Goal: Task Accomplishment & Management: Complete application form

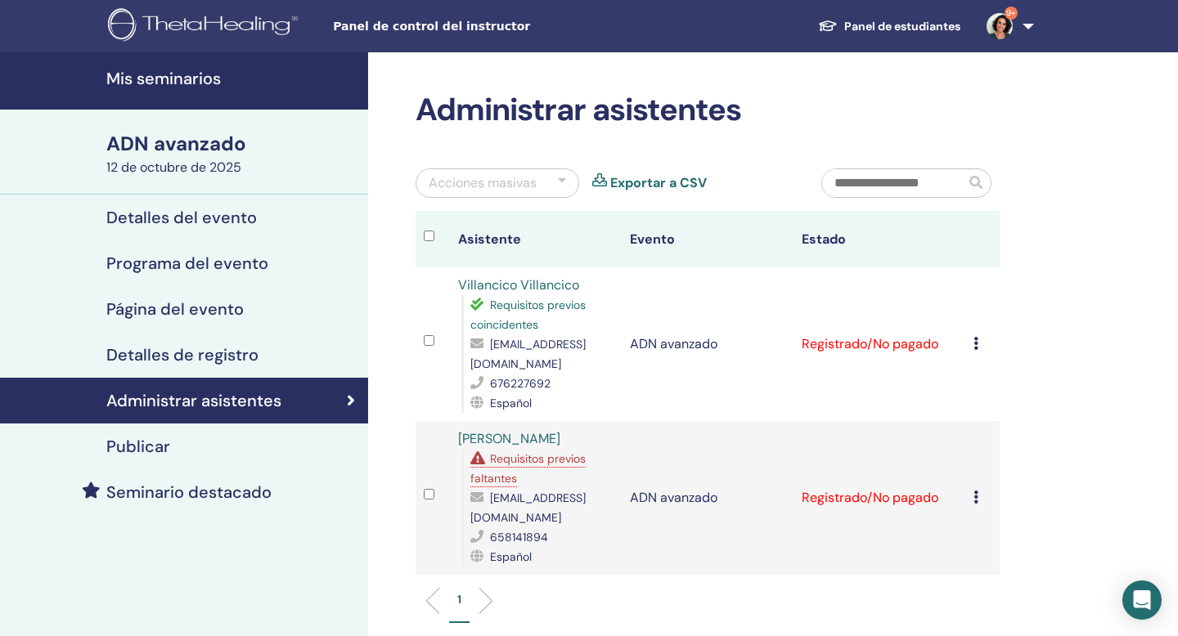
click at [185, 81] on font "Mis seminarios" at bounding box center [163, 78] width 114 height 21
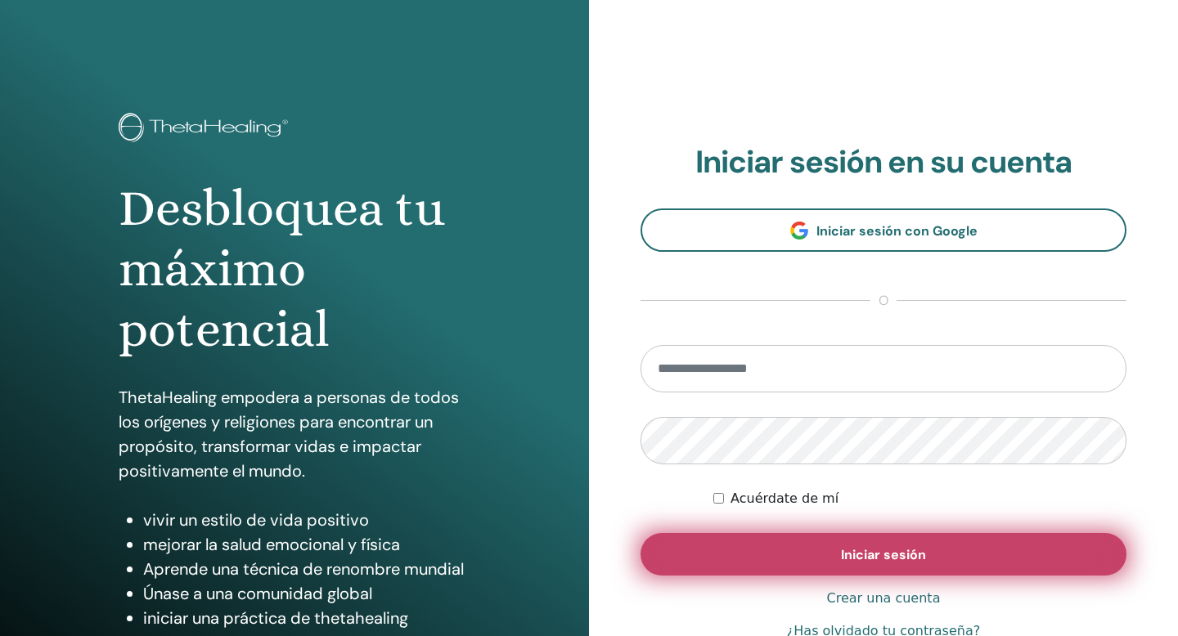
type input "**********"
click at [800, 551] on button "Iniciar sesión" at bounding box center [883, 554] width 486 height 43
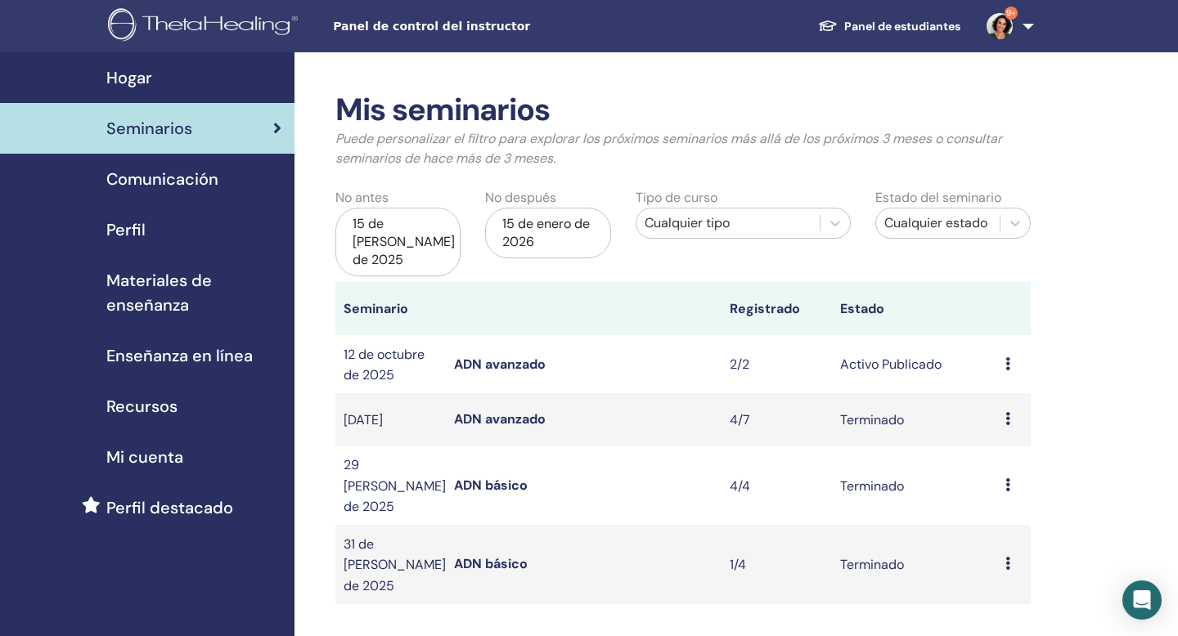
click at [848, 556] on font "Terminado" at bounding box center [872, 564] width 64 height 17
click at [1008, 557] on icon at bounding box center [1007, 563] width 5 height 13
click at [998, 556] on font "Asistentes" at bounding box center [1003, 554] width 64 height 17
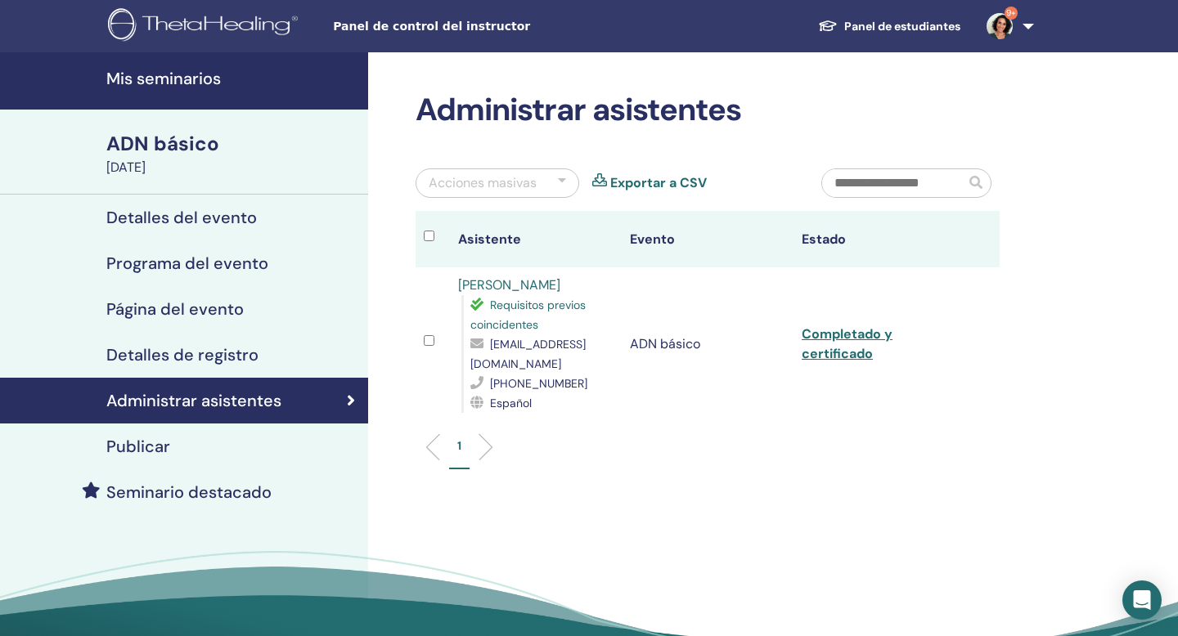
click at [207, 73] on font "Mis seminarios" at bounding box center [163, 78] width 114 height 21
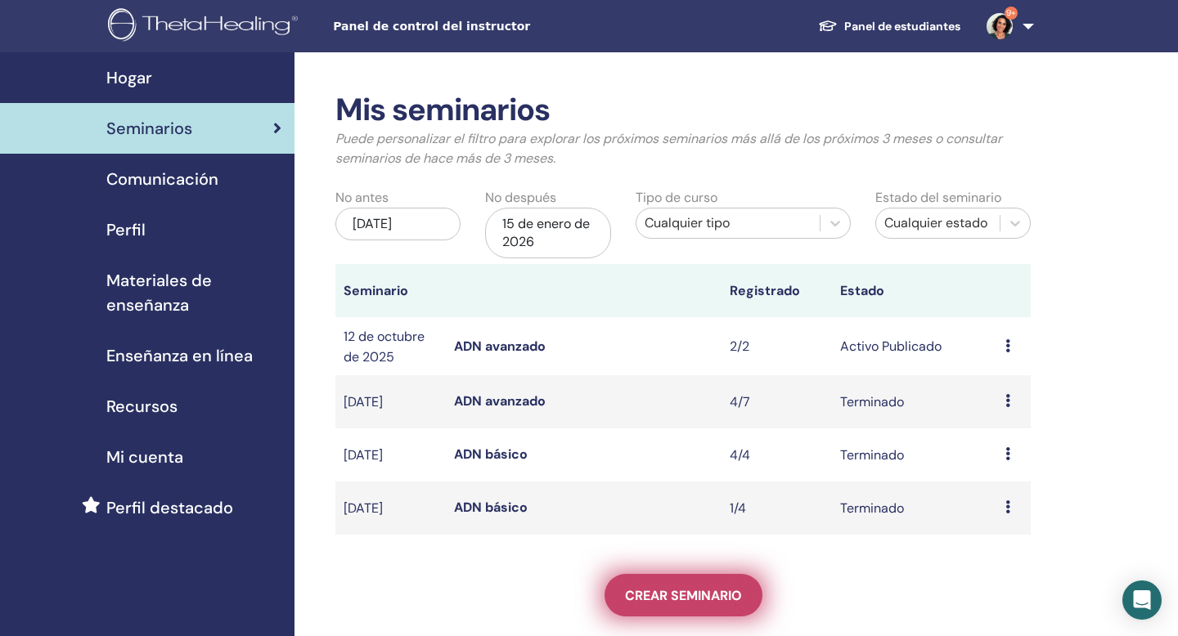
click at [680, 604] on font "Crear seminario" at bounding box center [683, 595] width 117 height 17
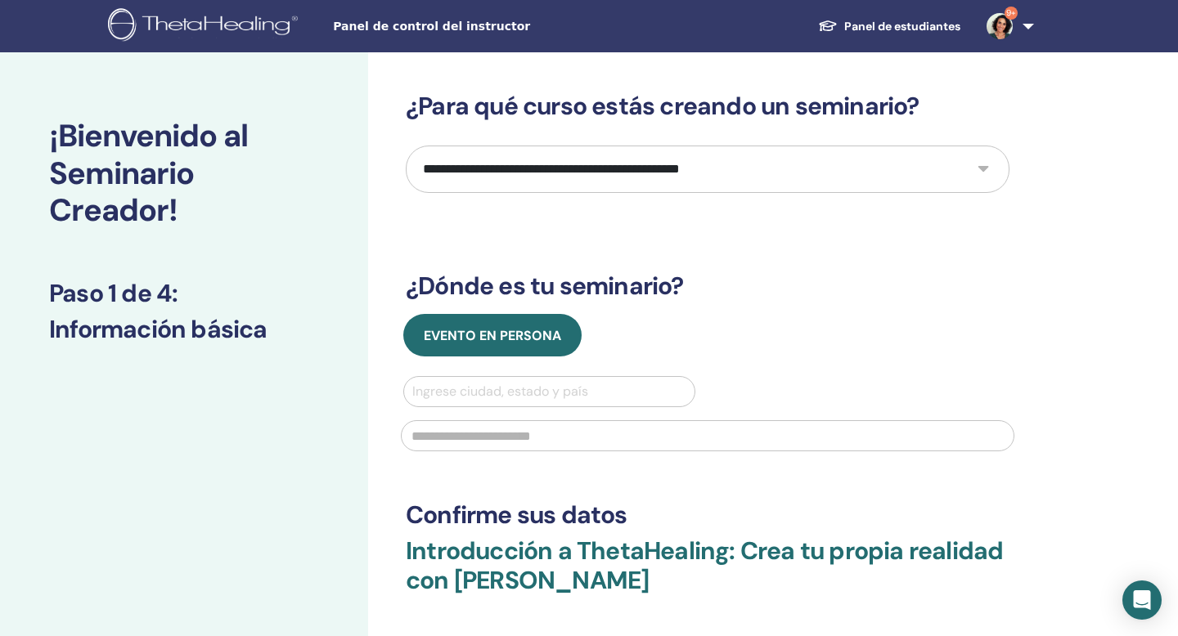
click at [982, 165] on select "**********" at bounding box center [707, 169] width 603 height 47
select select "*"
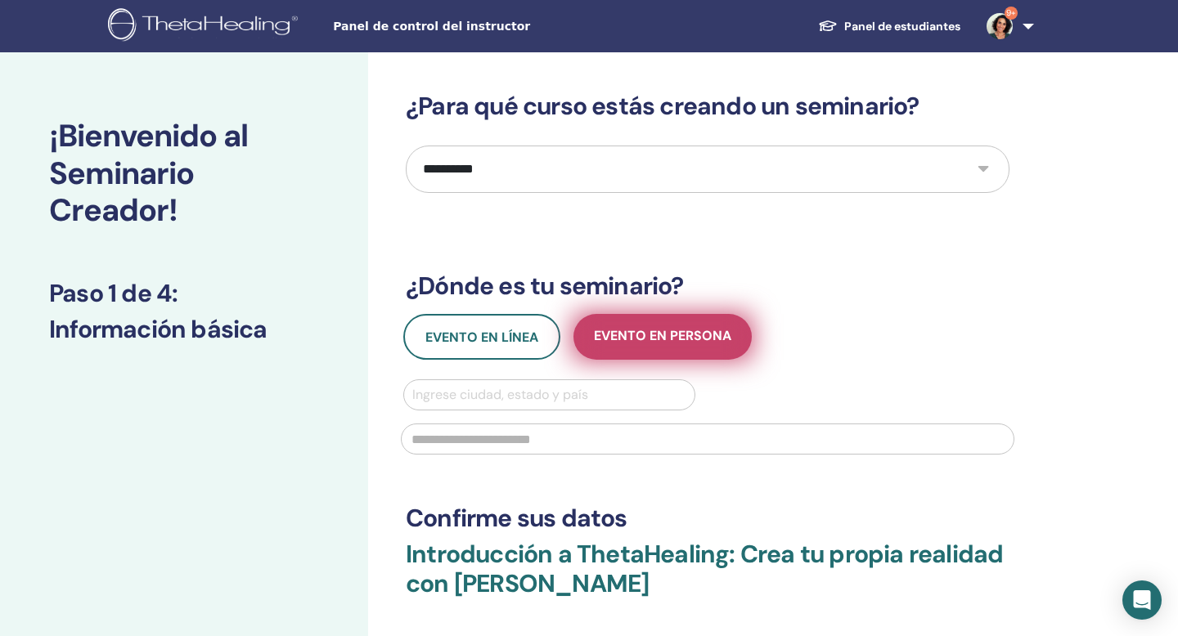
click at [633, 342] on font "Evento en persona" at bounding box center [662, 335] width 137 height 17
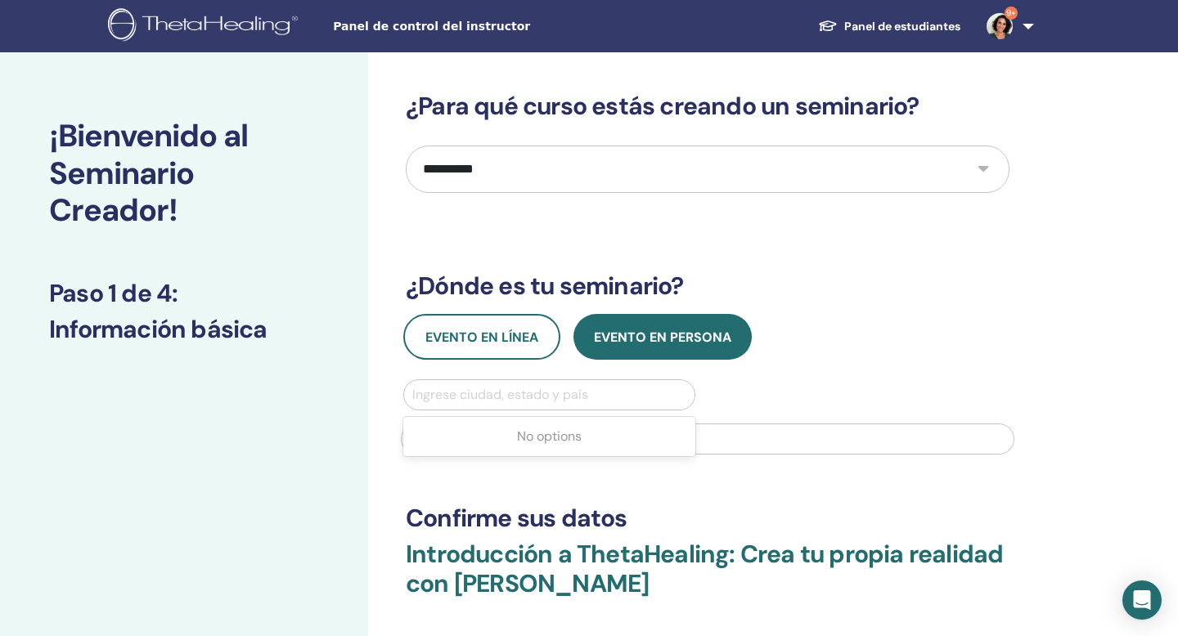
click at [586, 396] on div at bounding box center [549, 395] width 274 height 23
type input "**********"
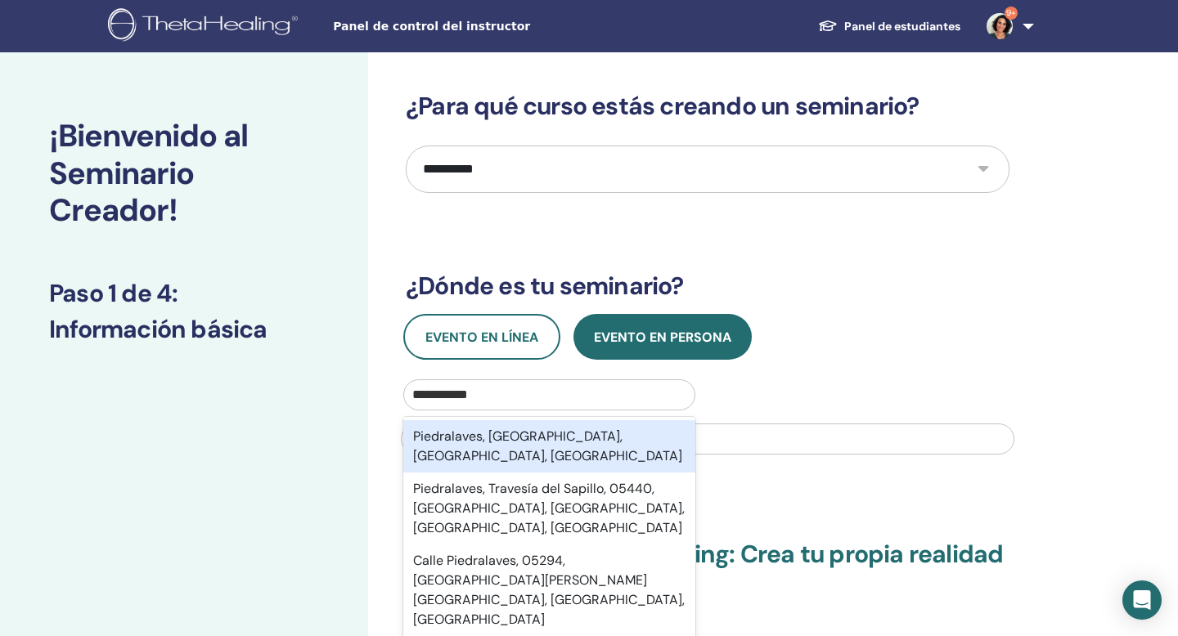
click at [588, 435] on font "Piedralaves, Ávila, Castilla y León, ESP" at bounding box center [547, 446] width 269 height 37
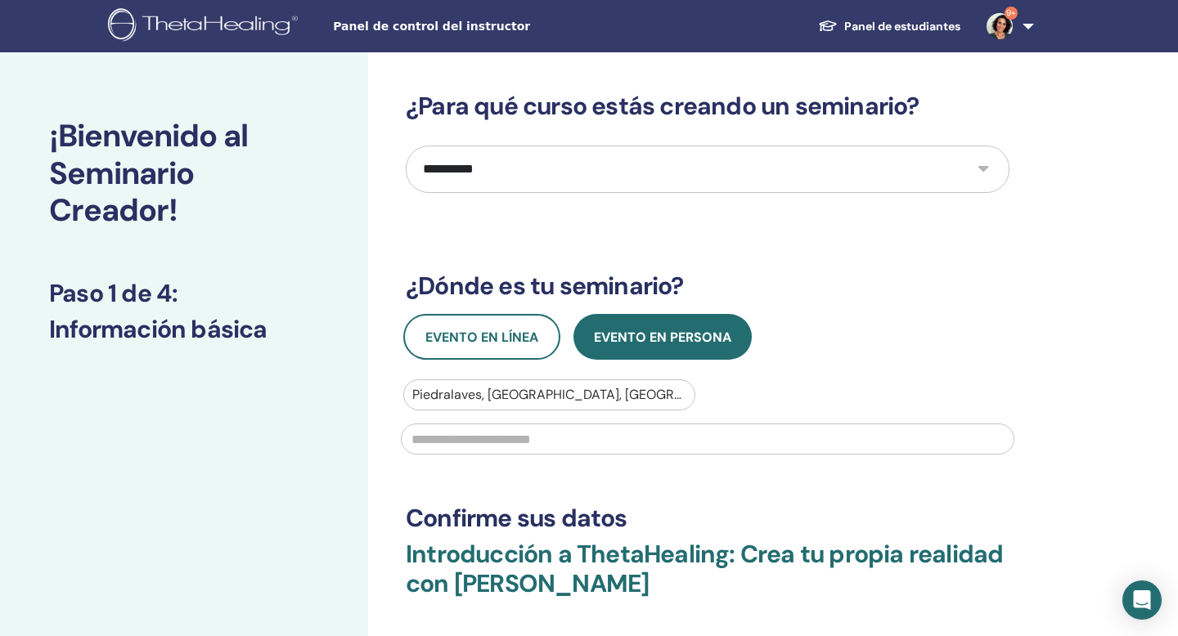
click at [586, 437] on input "text" at bounding box center [707, 439] width 613 height 31
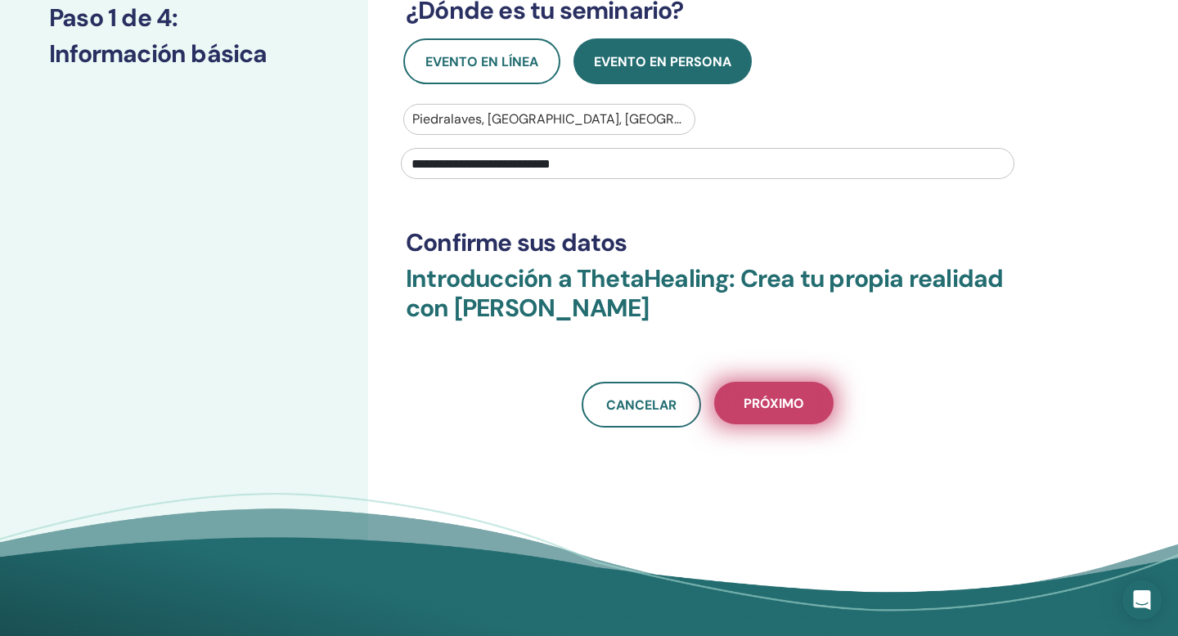
type input "**********"
click at [763, 402] on font "Próximo" at bounding box center [773, 403] width 61 height 17
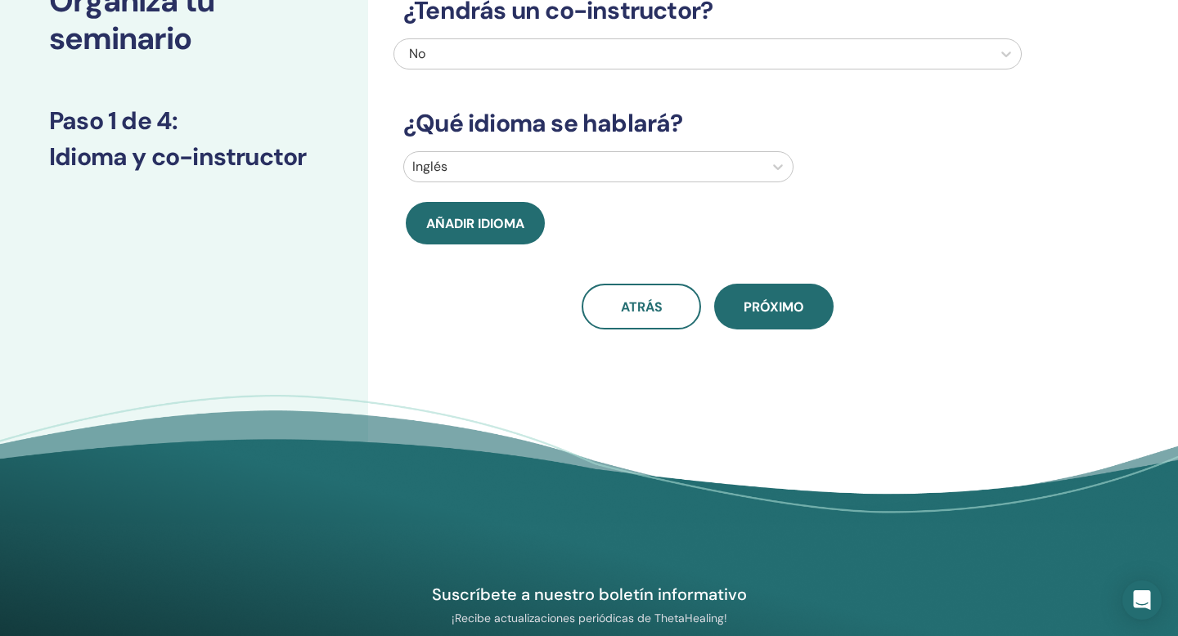
scroll to position [109, 0]
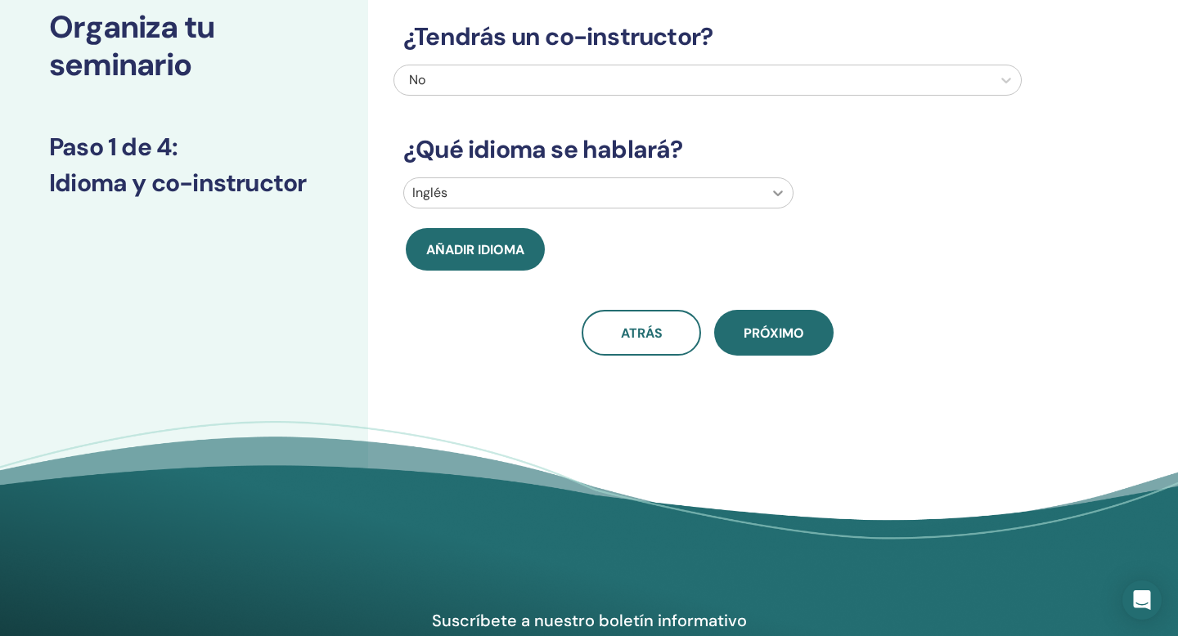
click at [773, 195] on icon at bounding box center [777, 193] width 16 height 16
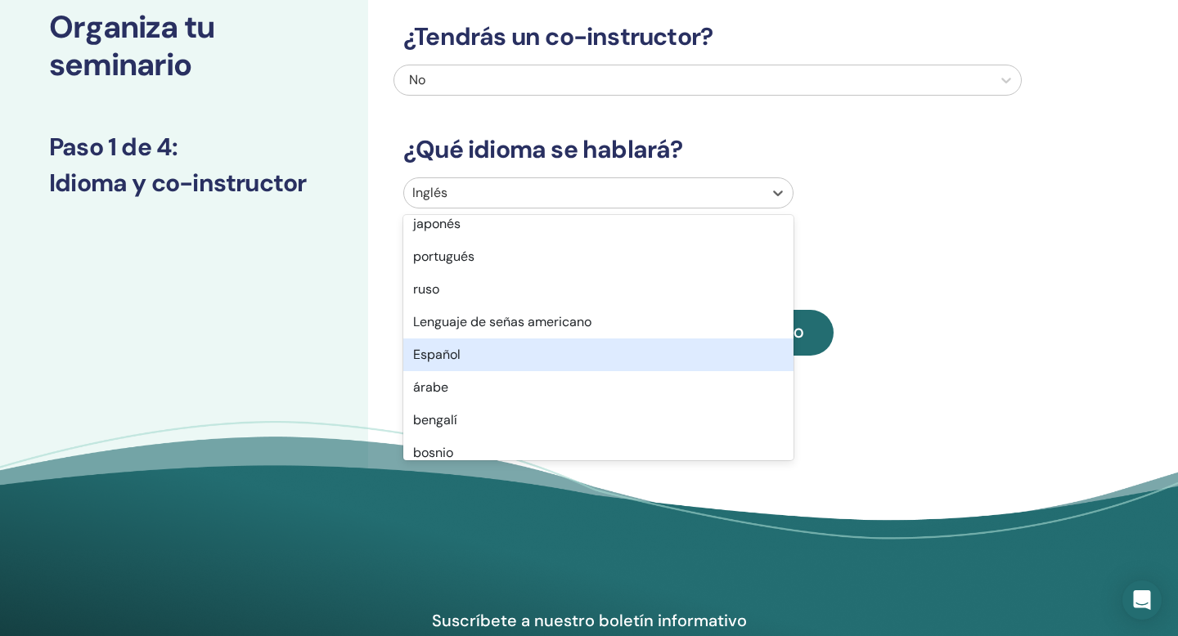
click at [647, 356] on div "Español" at bounding box center [598, 355] width 390 height 33
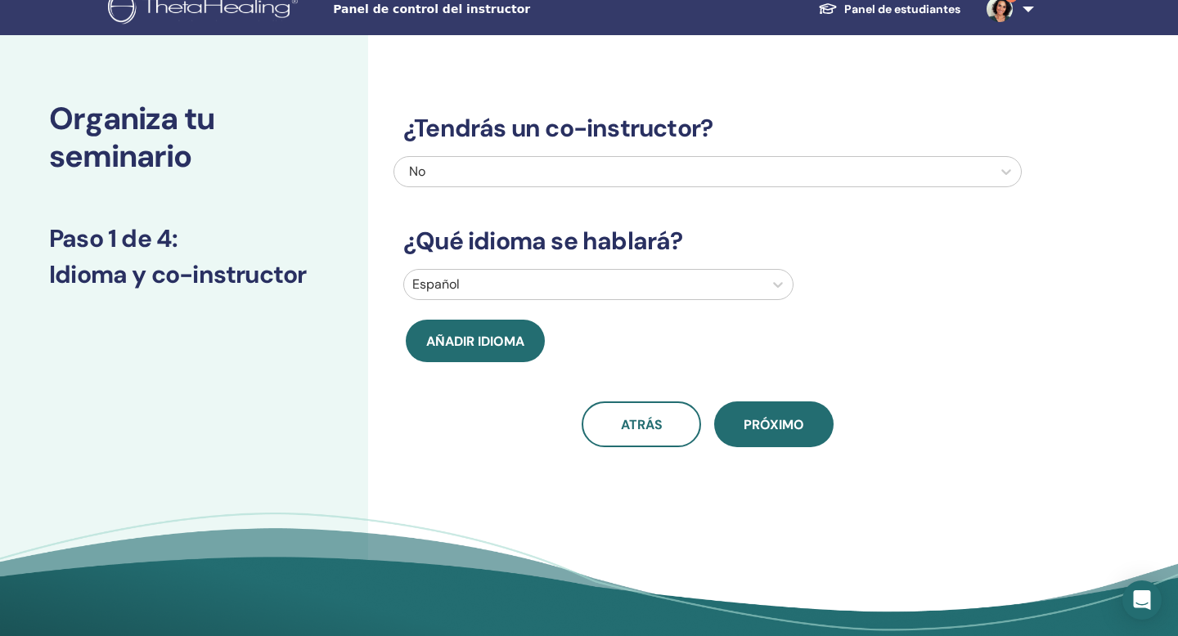
scroll to position [19, 0]
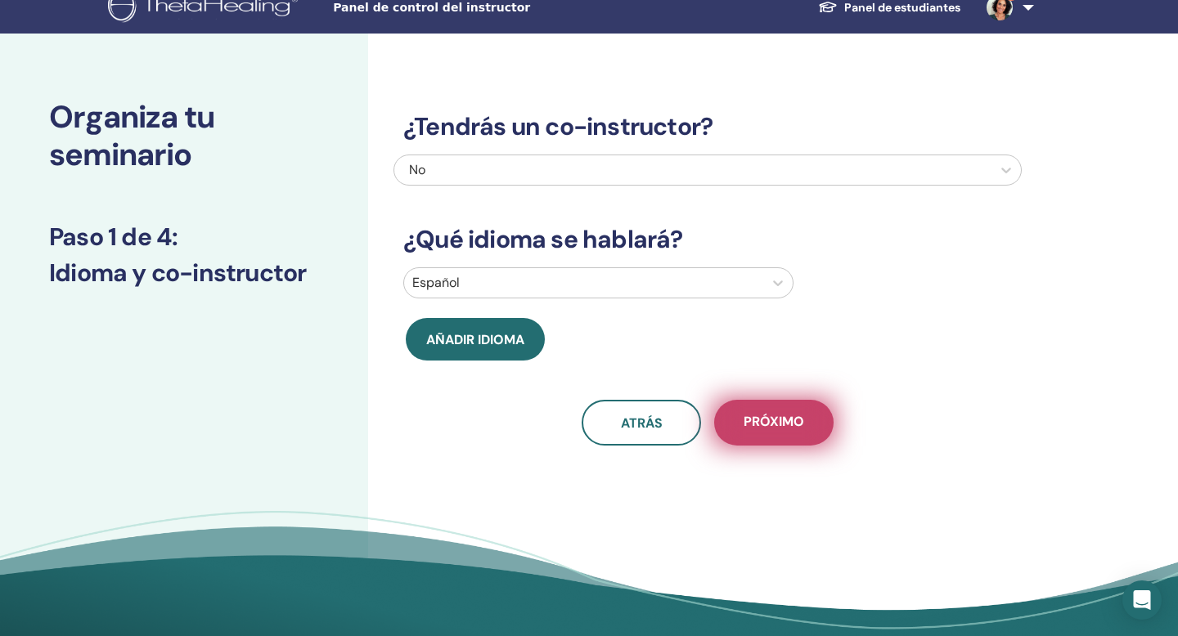
click at [760, 434] on button "Próximo" at bounding box center [773, 423] width 119 height 46
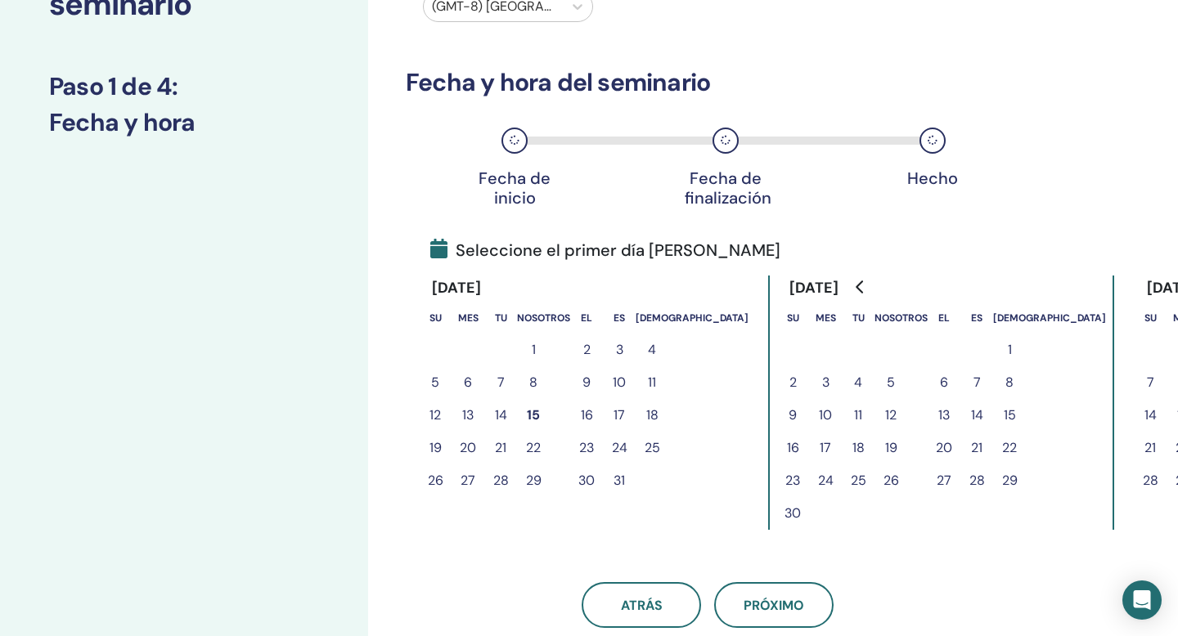
scroll to position [177, 0]
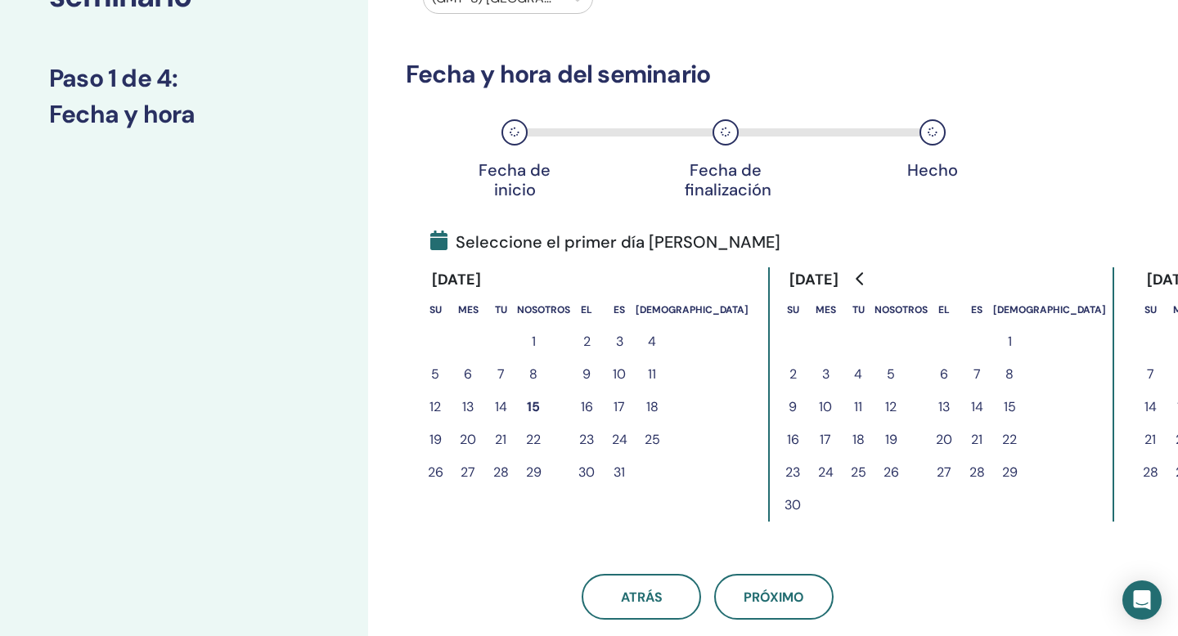
click at [654, 406] on font "18" at bounding box center [652, 406] width 12 height 17
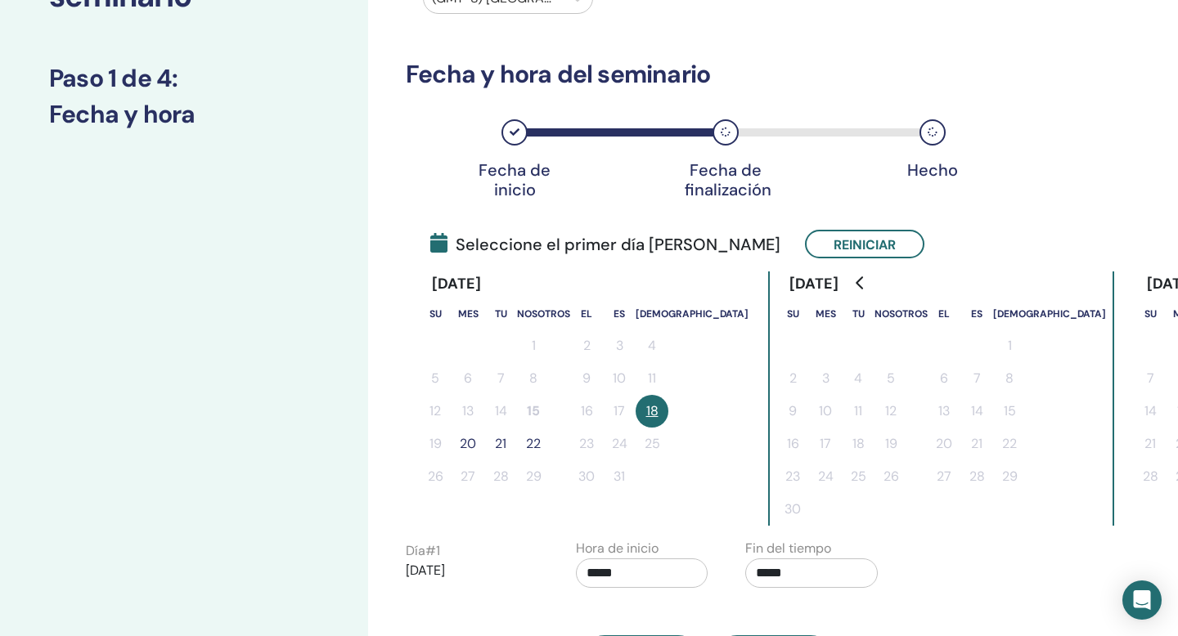
click at [469, 443] on font "20" at bounding box center [468, 443] width 16 height 17
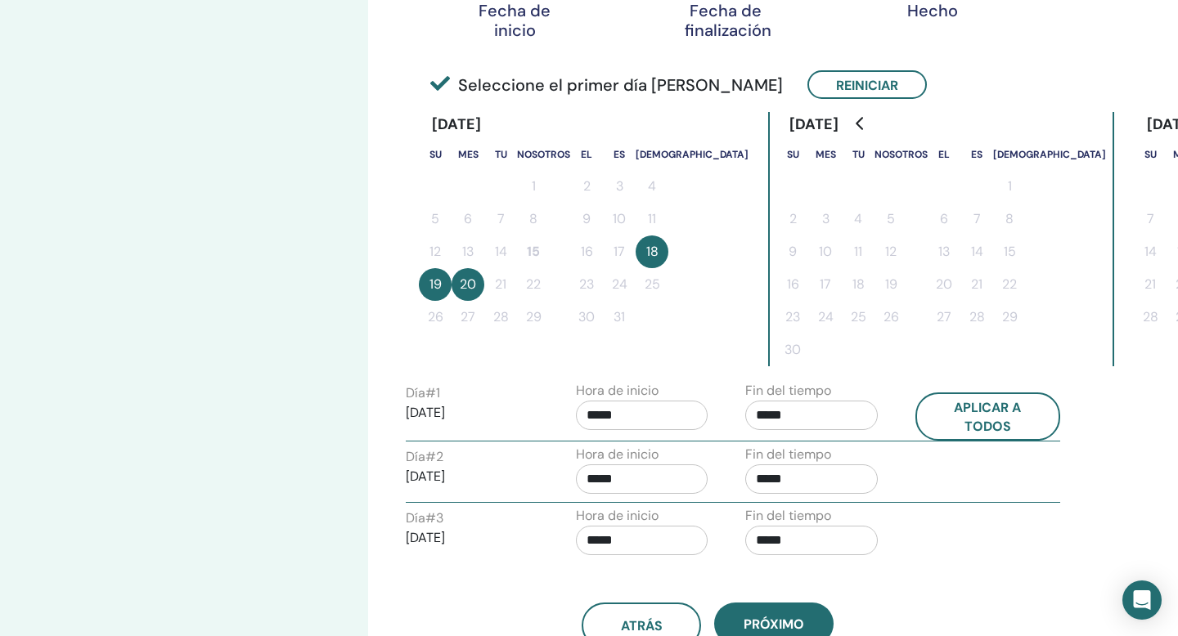
scroll to position [357, 0]
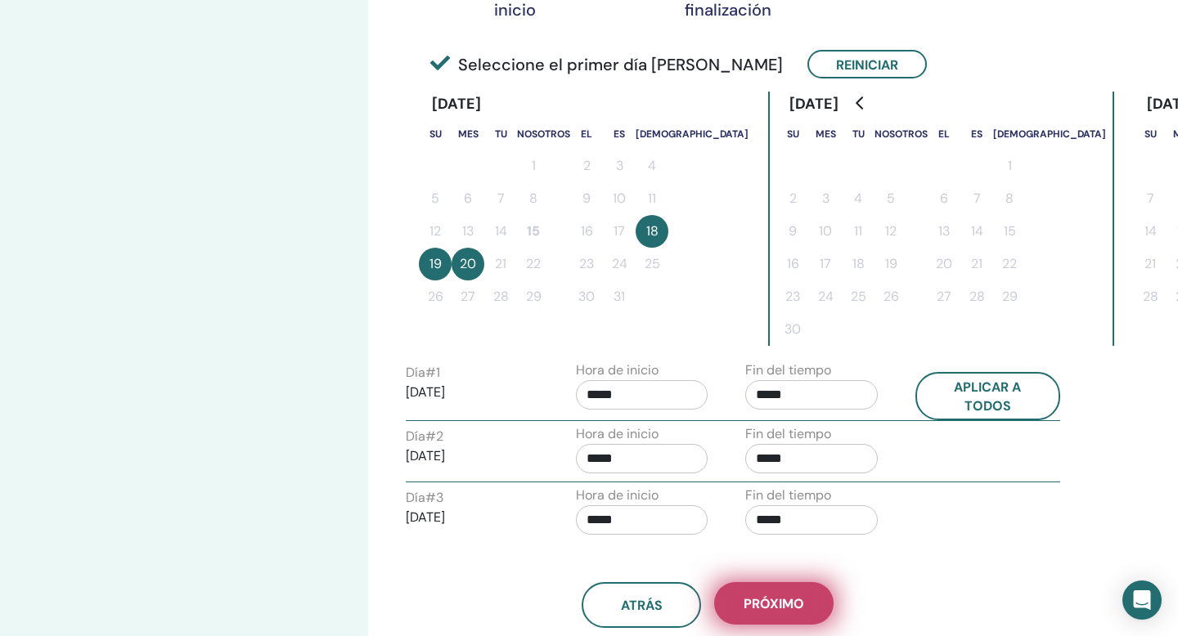
click at [769, 601] on font "Próximo" at bounding box center [773, 603] width 61 height 17
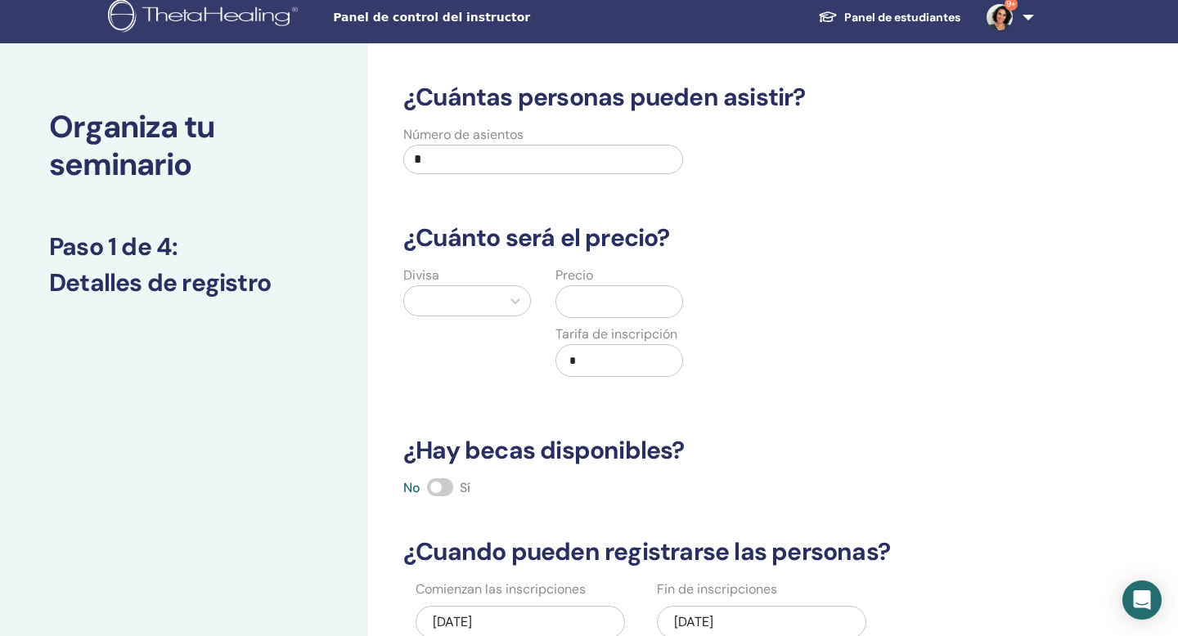
scroll to position [2, 0]
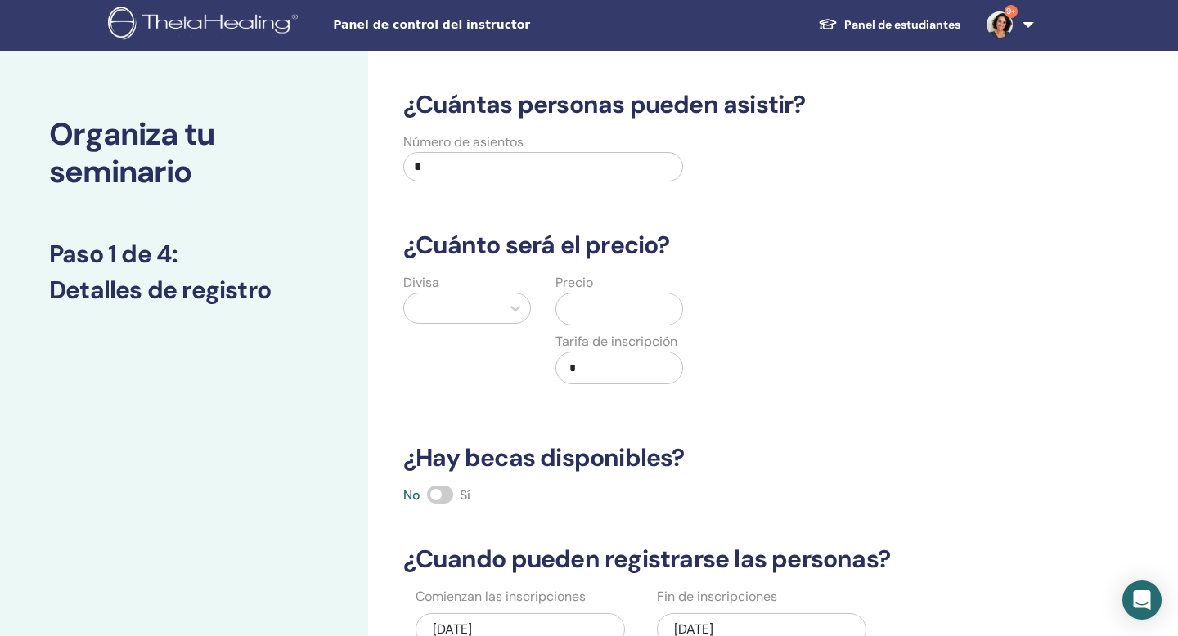
click at [484, 171] on input "*" at bounding box center [543, 166] width 280 height 29
type input "*"
click at [514, 310] on icon at bounding box center [515, 309] width 10 height 6
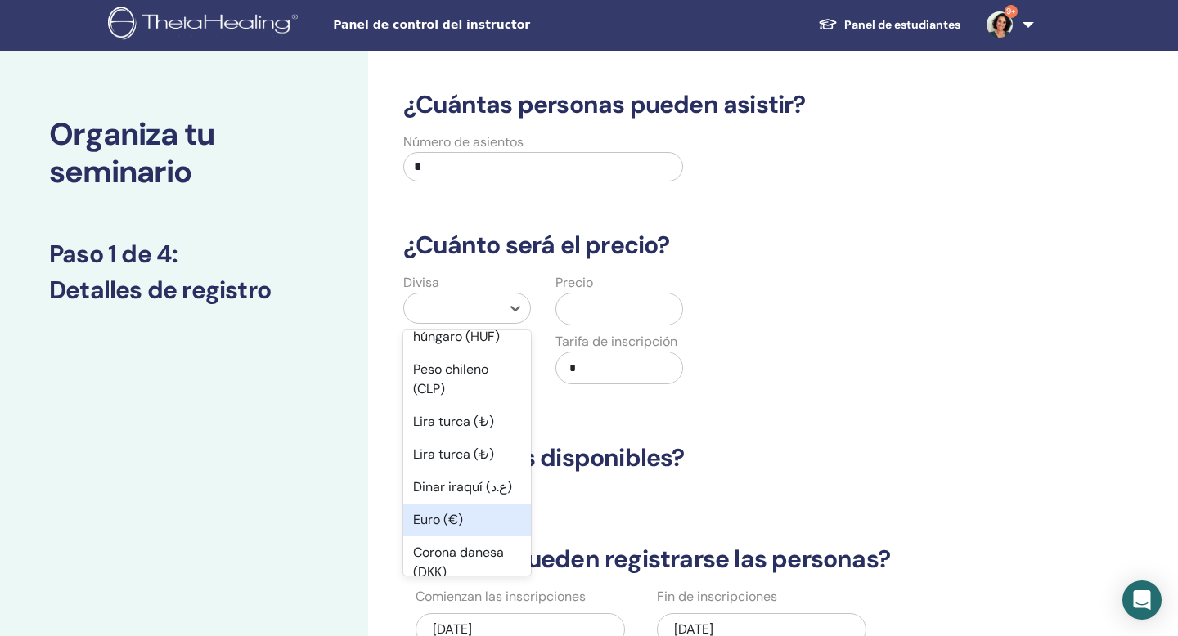
scroll to position [1359, 0]
click at [473, 499] on div "Euro (€)" at bounding box center [467, 515] width 128 height 33
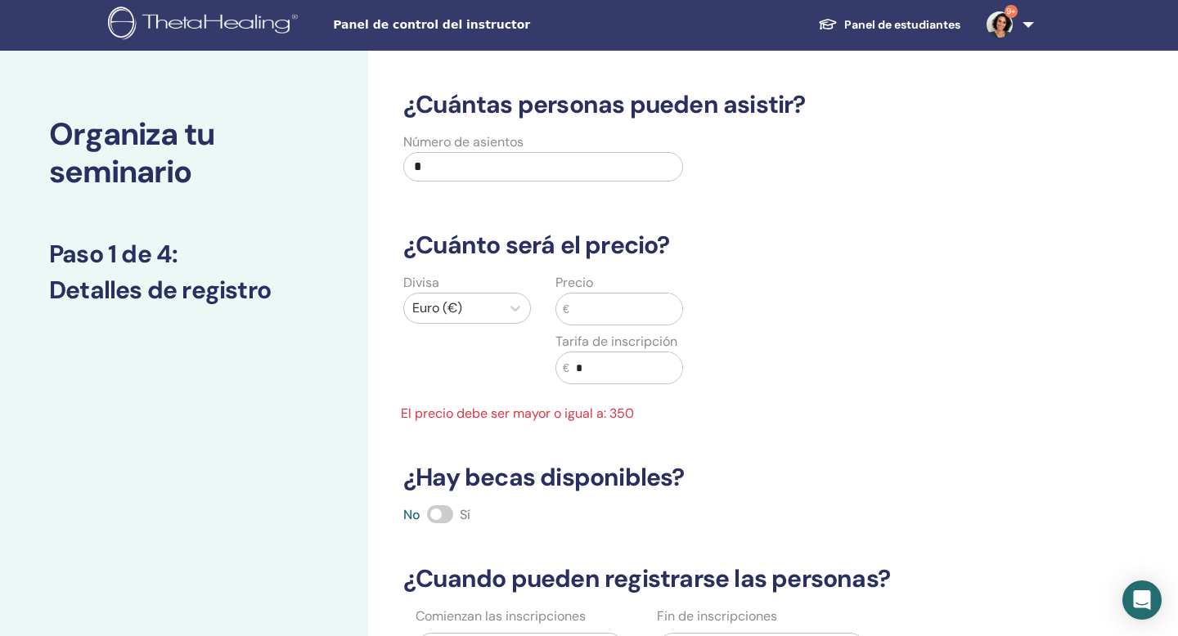
click at [621, 307] on input "text" at bounding box center [625, 309] width 113 height 31
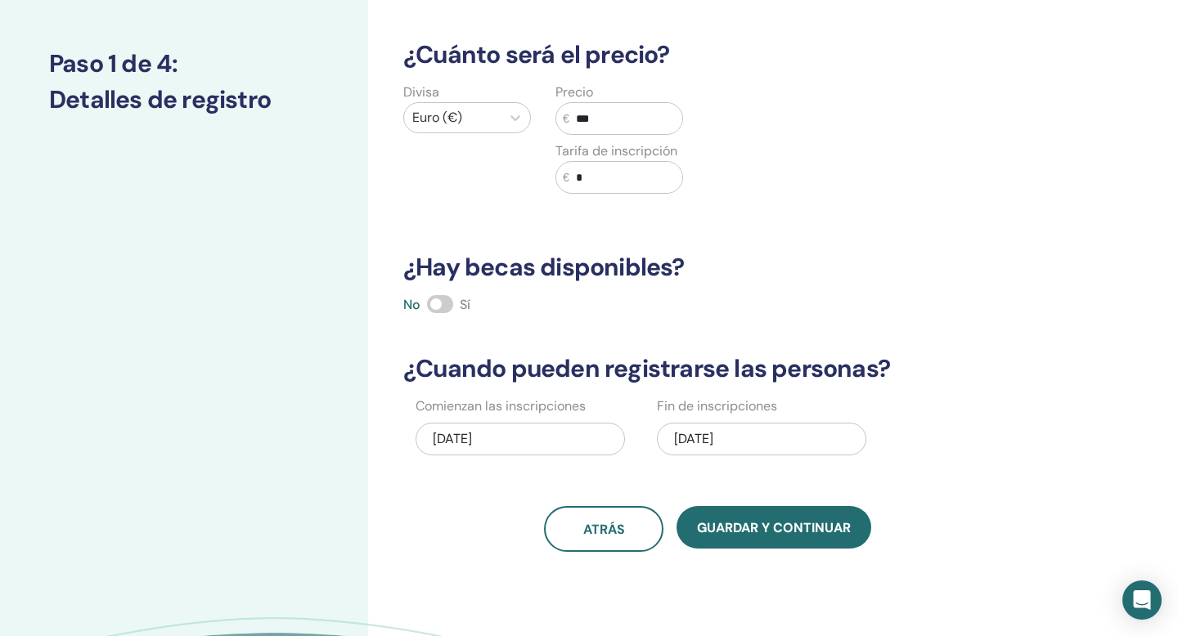
scroll to position [194, 0]
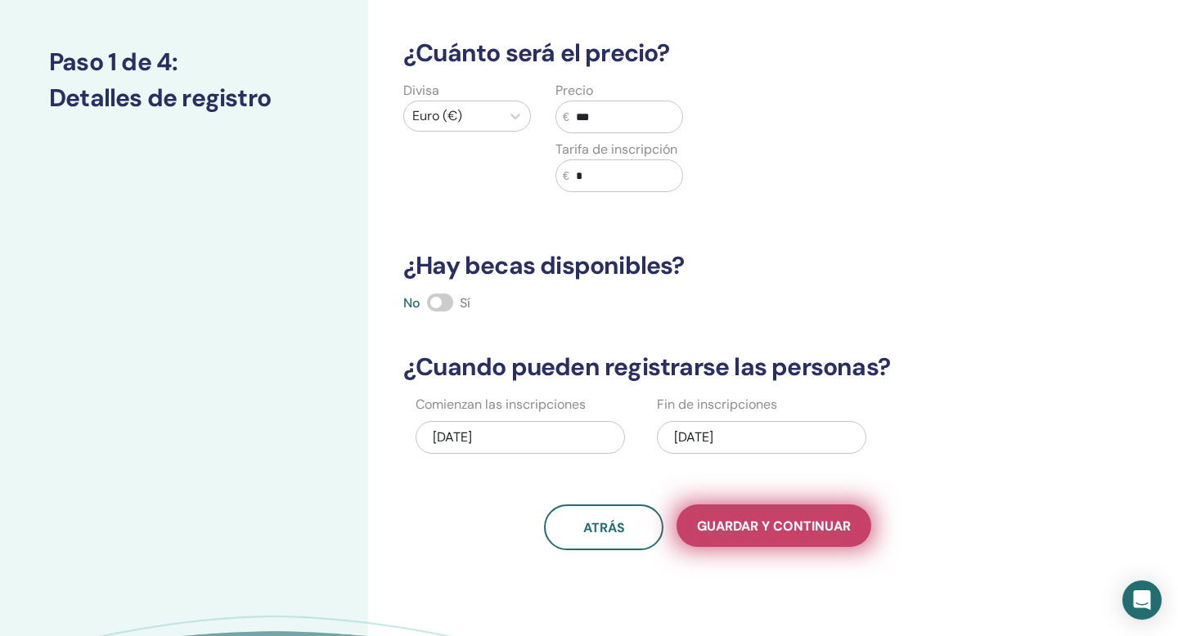
type input "***"
click at [731, 531] on font "Guardar y continuar" at bounding box center [774, 526] width 154 height 17
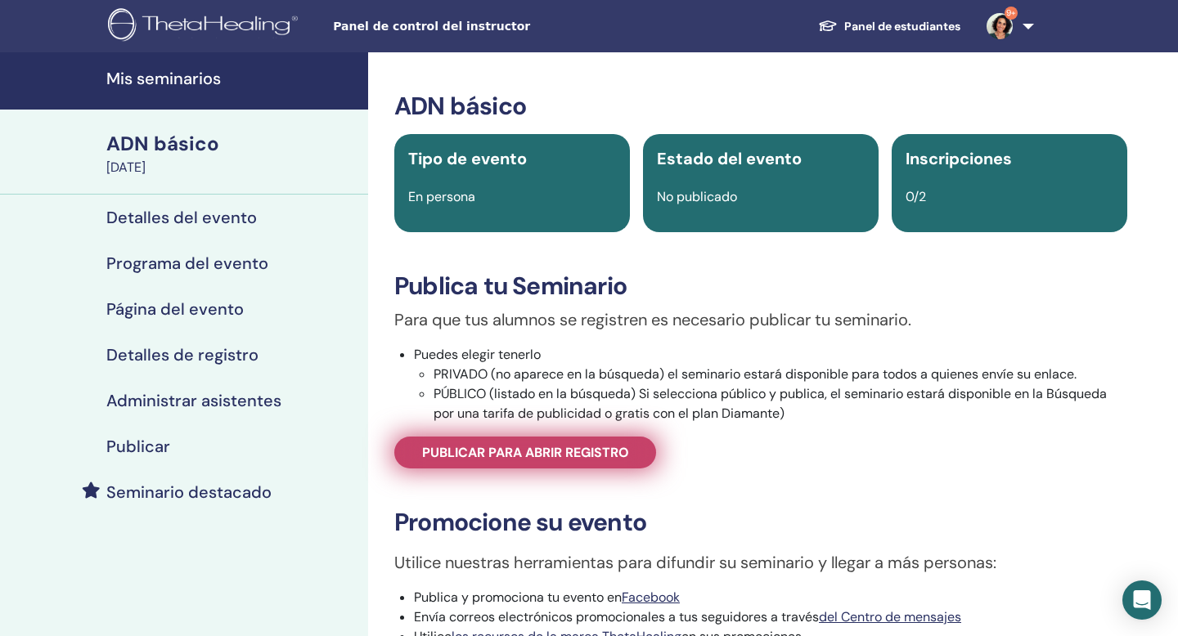
click at [581, 454] on font "Publicar para abrir registro" at bounding box center [525, 452] width 207 height 17
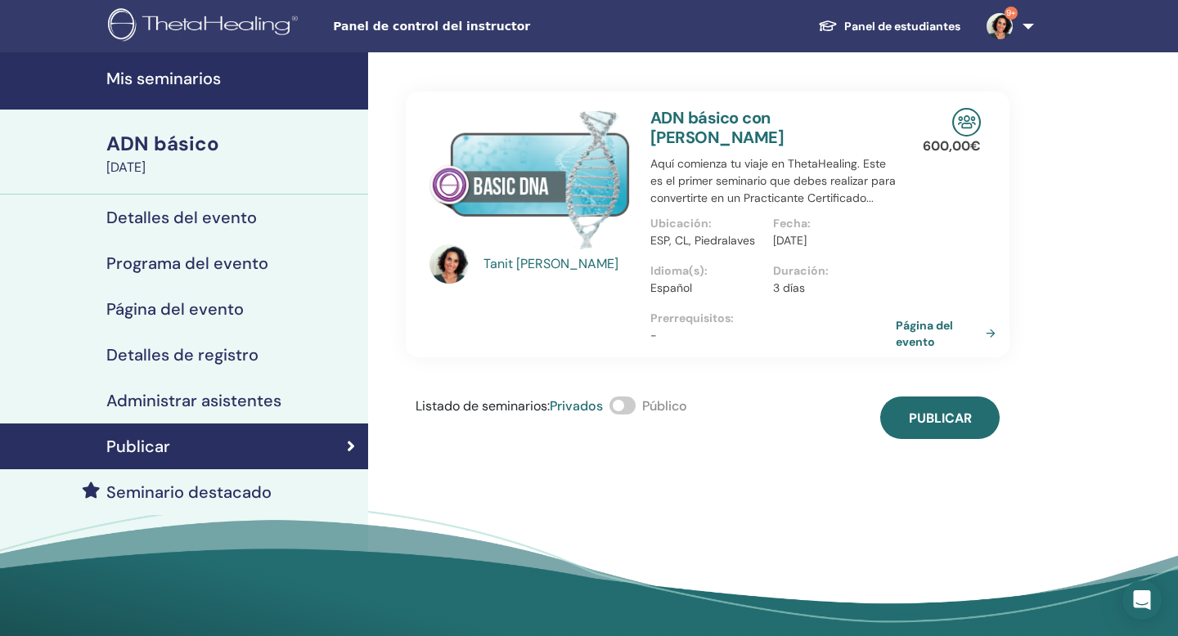
click at [206, 218] on font "Detalles del evento" at bounding box center [181, 217] width 150 height 21
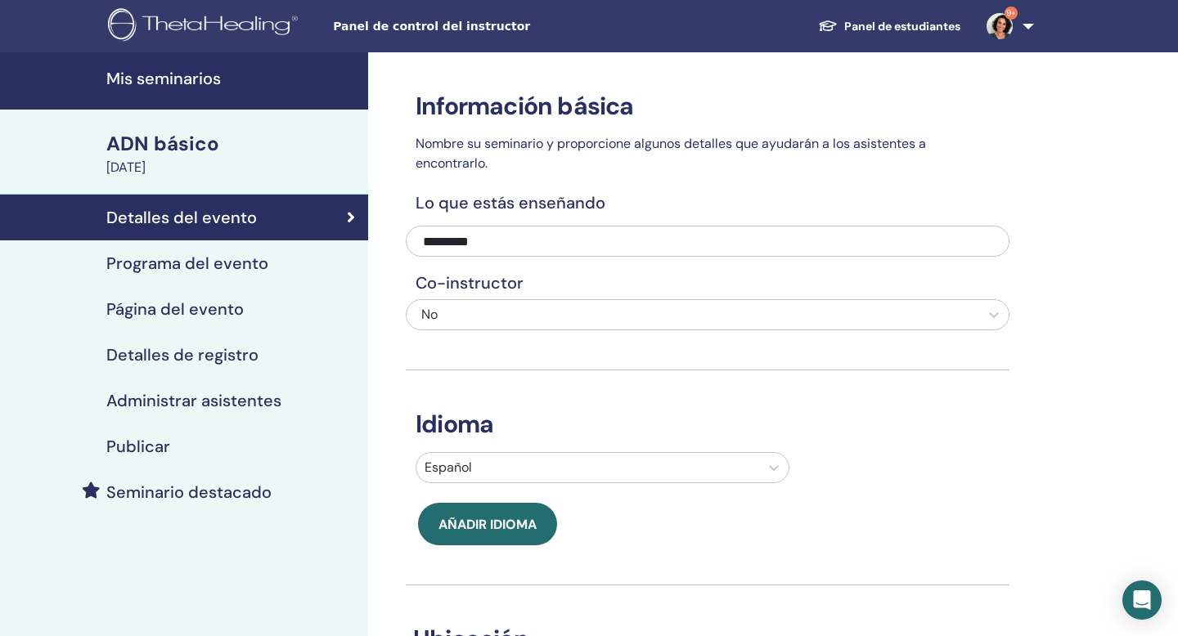
click at [198, 137] on font "ADN básico" at bounding box center [162, 143] width 113 height 25
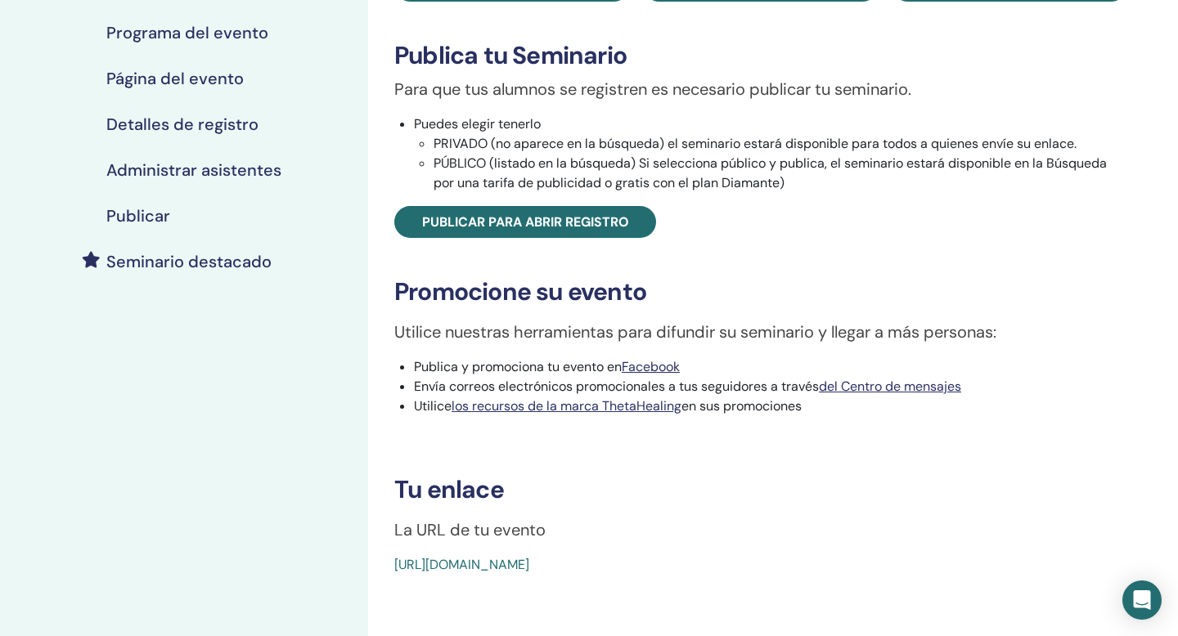
scroll to position [240, 0]
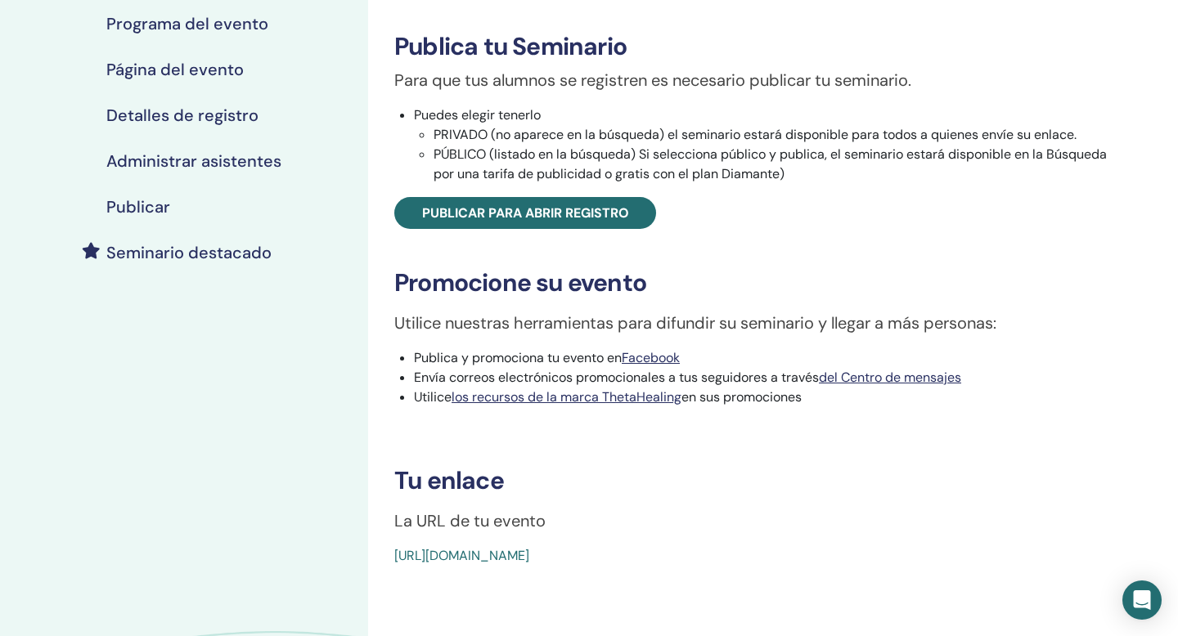
drag, startPoint x: 784, startPoint y: 559, endPoint x: 381, endPoint y: 542, distance: 403.5
click at [381, 542] on div "ADN básico Tipo de evento En persona Estado del evento No publicado Inscripcion…" at bounding box center [760, 209] width 765 height 714
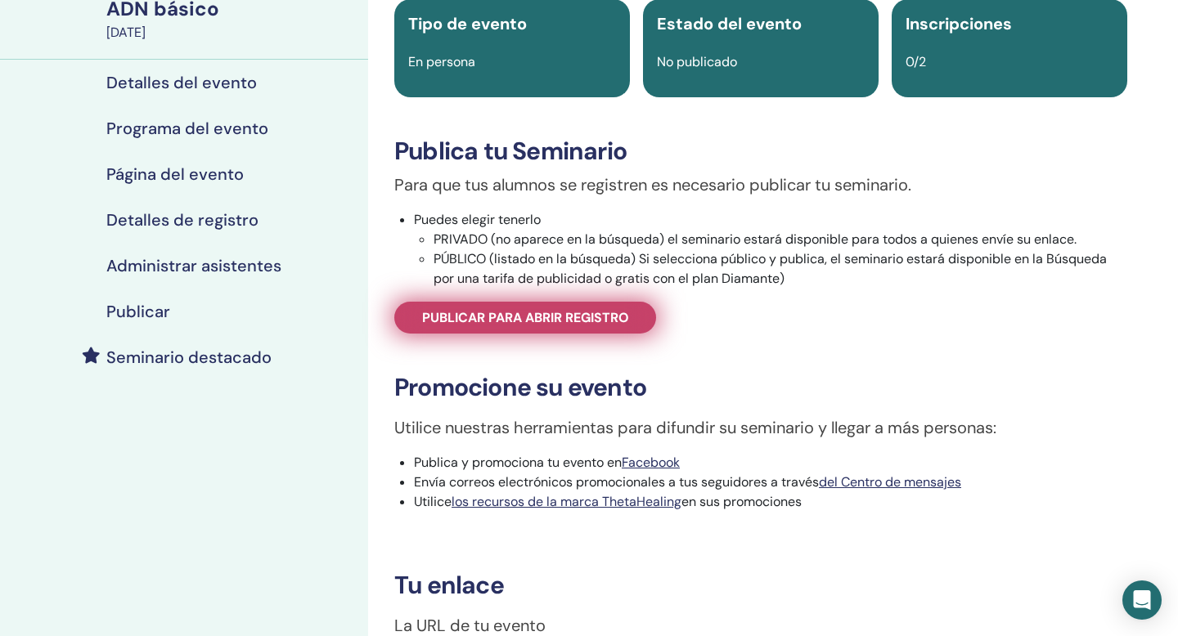
scroll to position [0, 0]
